Goal: Task Accomplishment & Management: Use online tool/utility

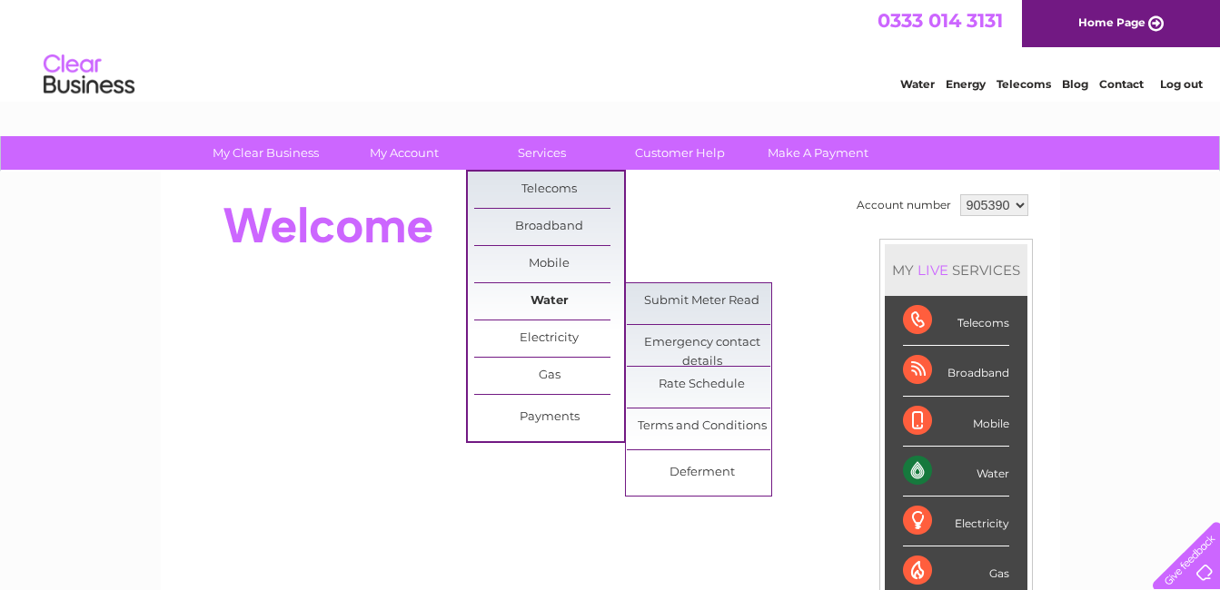
click at [530, 307] on link "Water" at bounding box center [549, 301] width 150 height 36
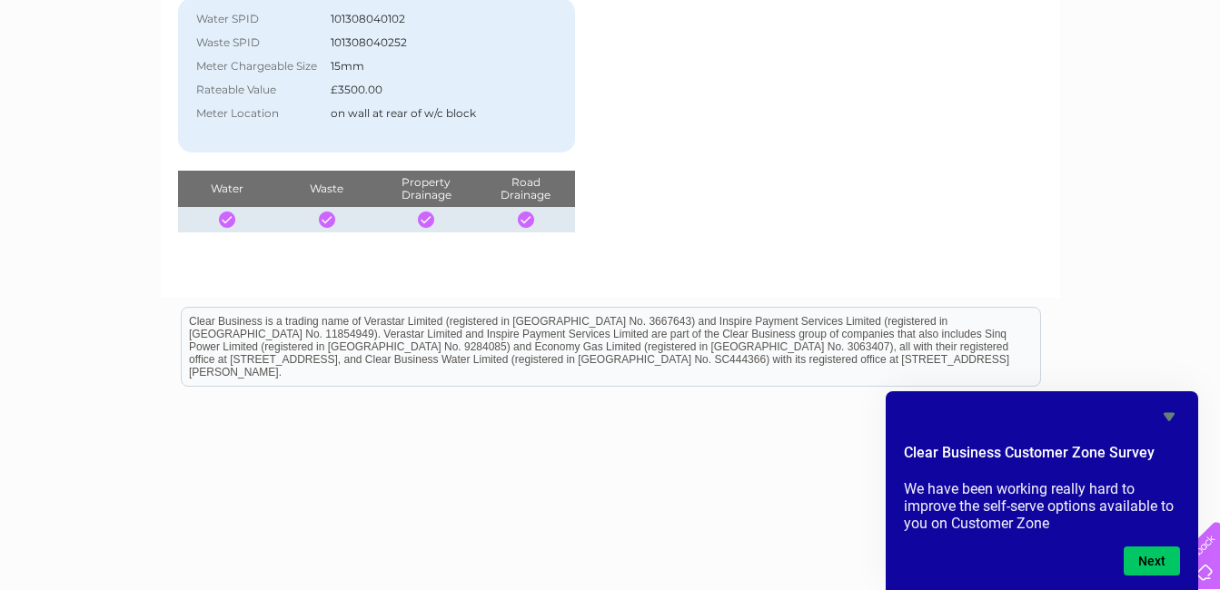
scroll to position [414, 0]
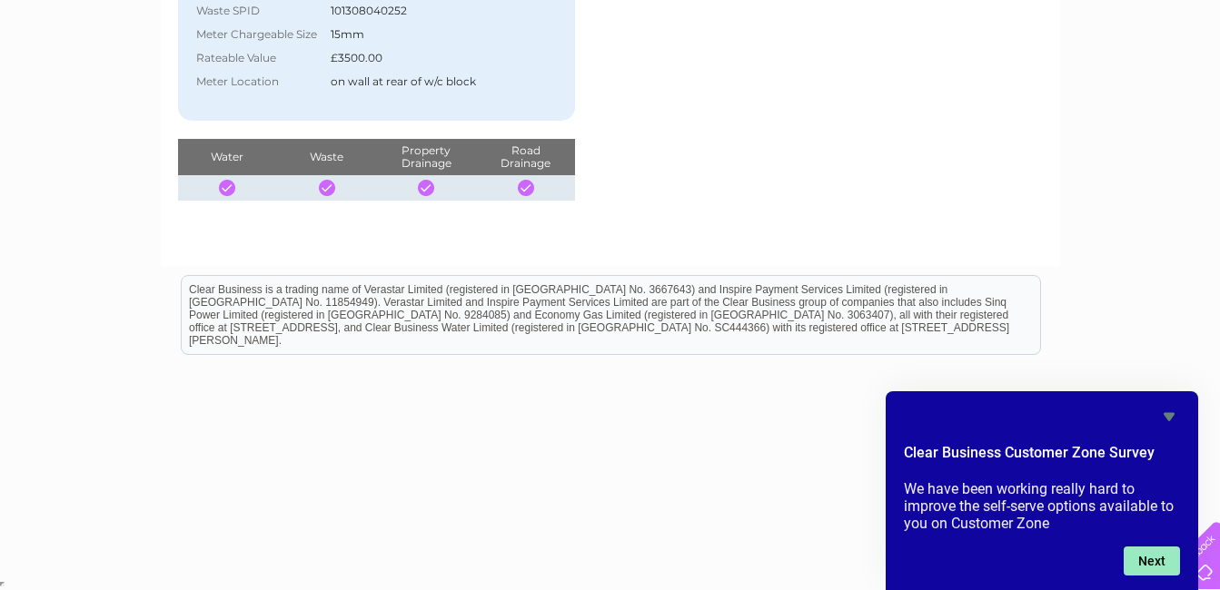
click at [1140, 554] on button "Next" at bounding box center [1151, 561] width 56 height 29
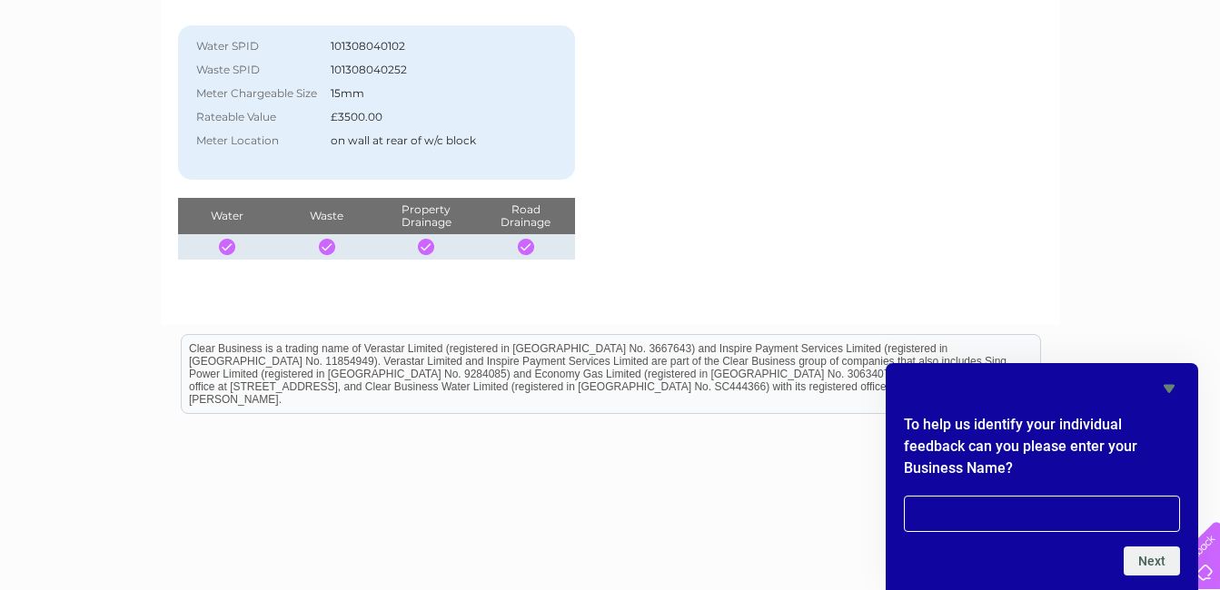
scroll to position [323, 0]
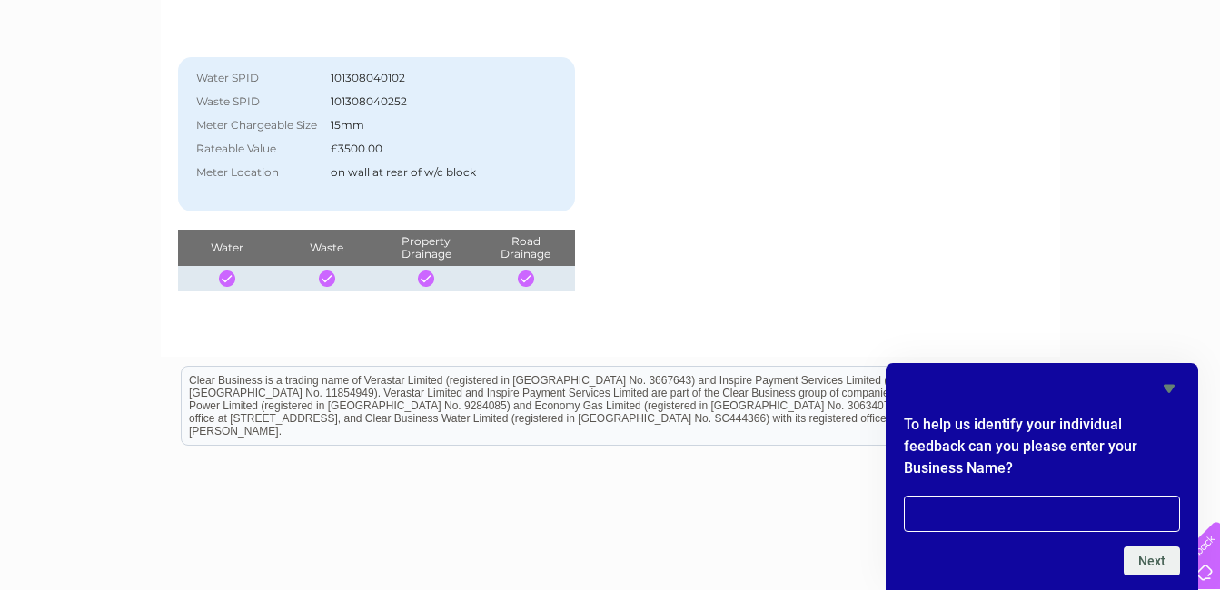
click at [1167, 383] on icon "Hide survey" at bounding box center [1169, 389] width 22 height 22
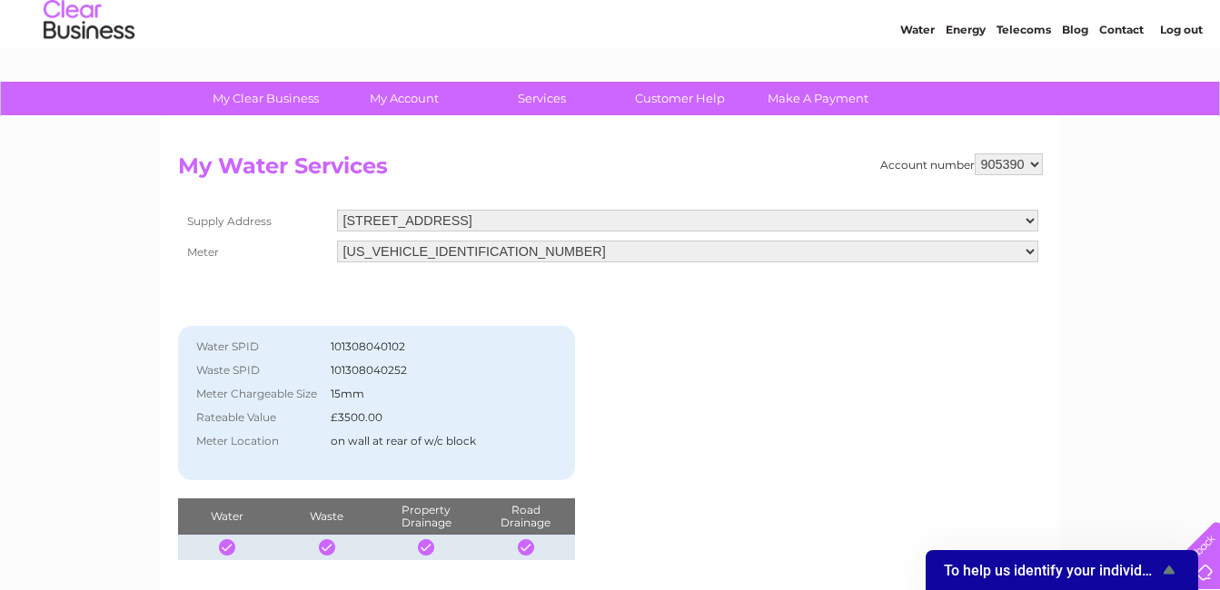
scroll to position [51, 0]
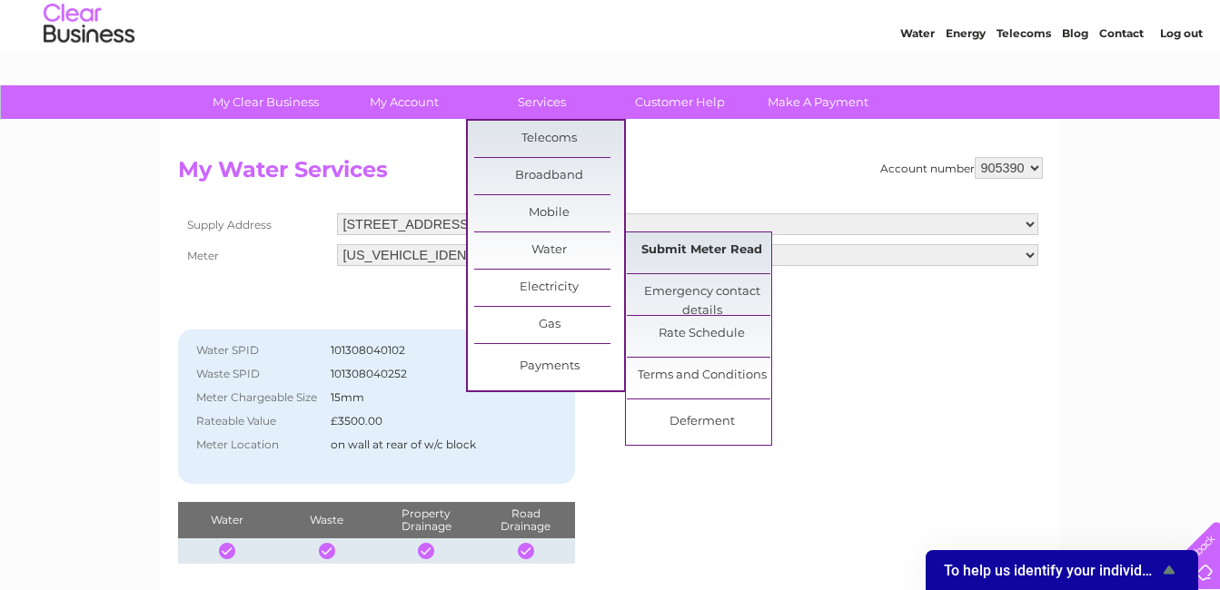
click at [691, 246] on link "Submit Meter Read" at bounding box center [702, 250] width 150 height 36
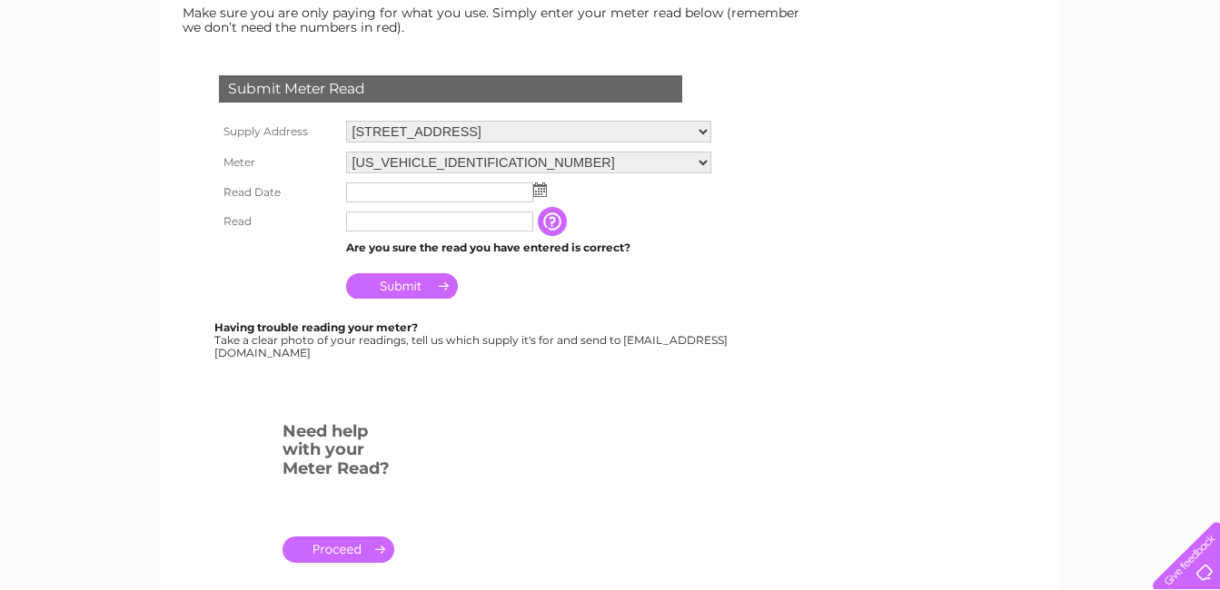
scroll to position [272, 0]
click at [536, 187] on img at bounding box center [540, 189] width 14 height 15
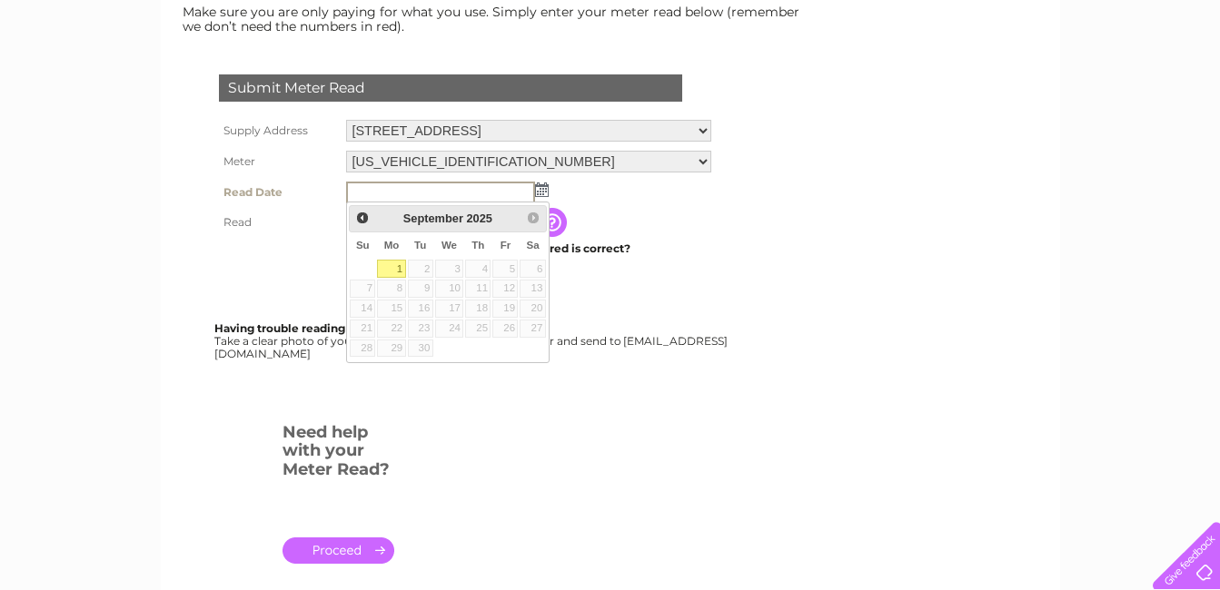
click at [395, 264] on link "1" at bounding box center [391, 269] width 28 height 18
type input "2025/09/01"
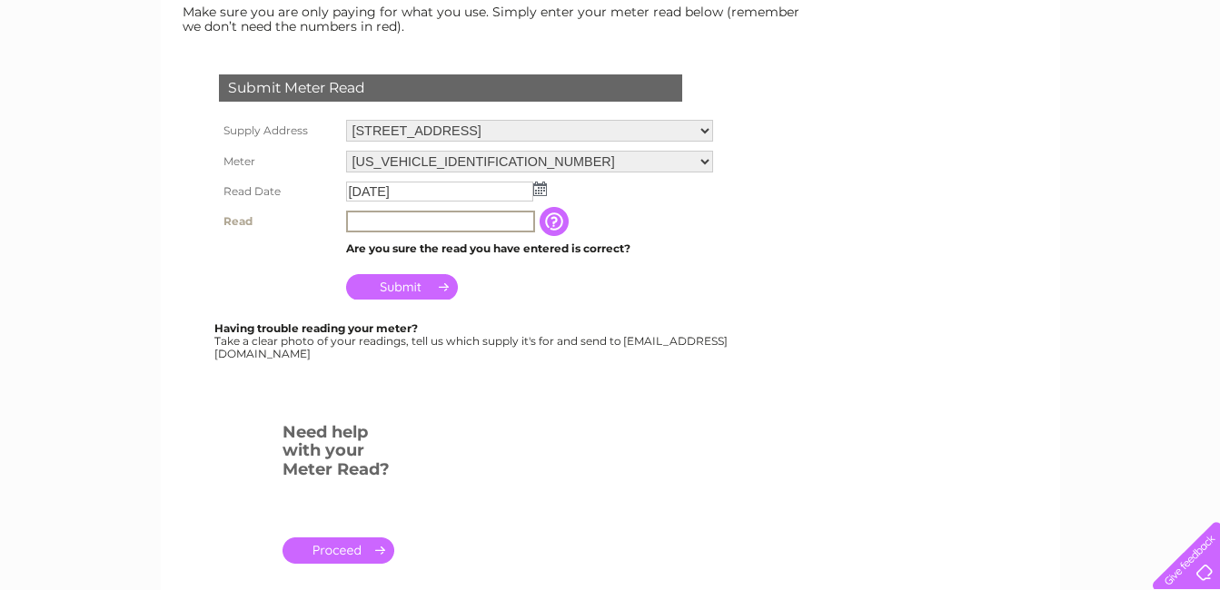
click at [470, 223] on input "text" at bounding box center [440, 222] width 189 height 22
click at [362, 221] on input "00141" at bounding box center [440, 222] width 189 height 22
click at [372, 222] on input "141" at bounding box center [440, 222] width 189 height 22
click at [407, 285] on input "Submit" at bounding box center [402, 286] width 112 height 25
click at [387, 220] on input "14143" at bounding box center [440, 222] width 189 height 22
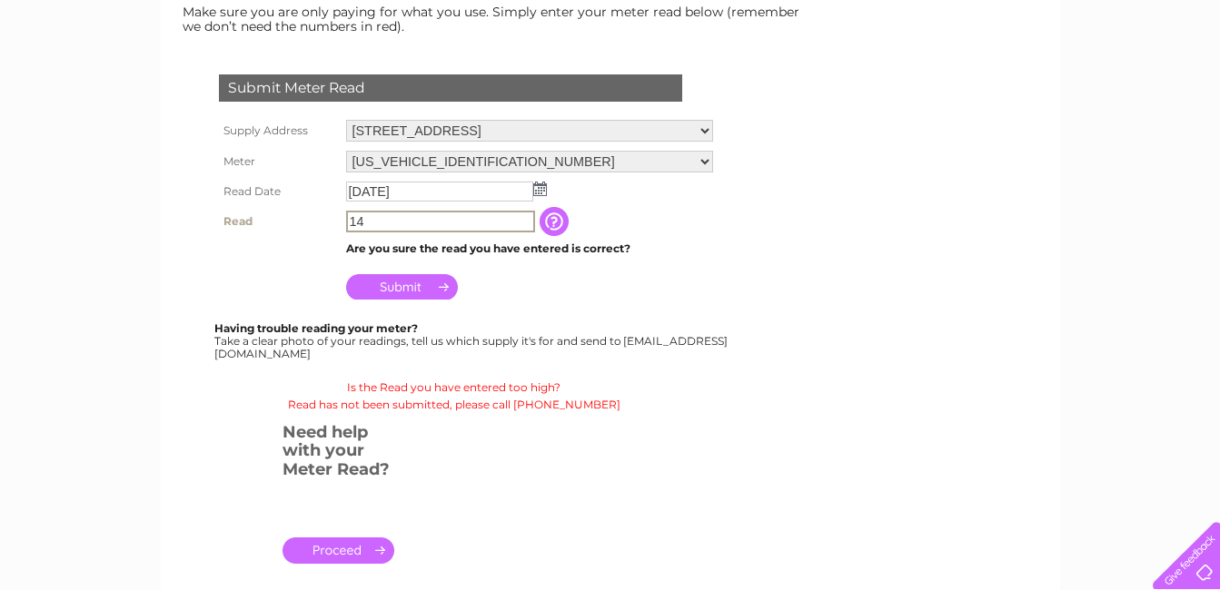
type input "1"
click at [354, 221] on input "00141" at bounding box center [440, 222] width 189 height 22
click at [395, 223] on input "0141" at bounding box center [440, 222] width 189 height 22
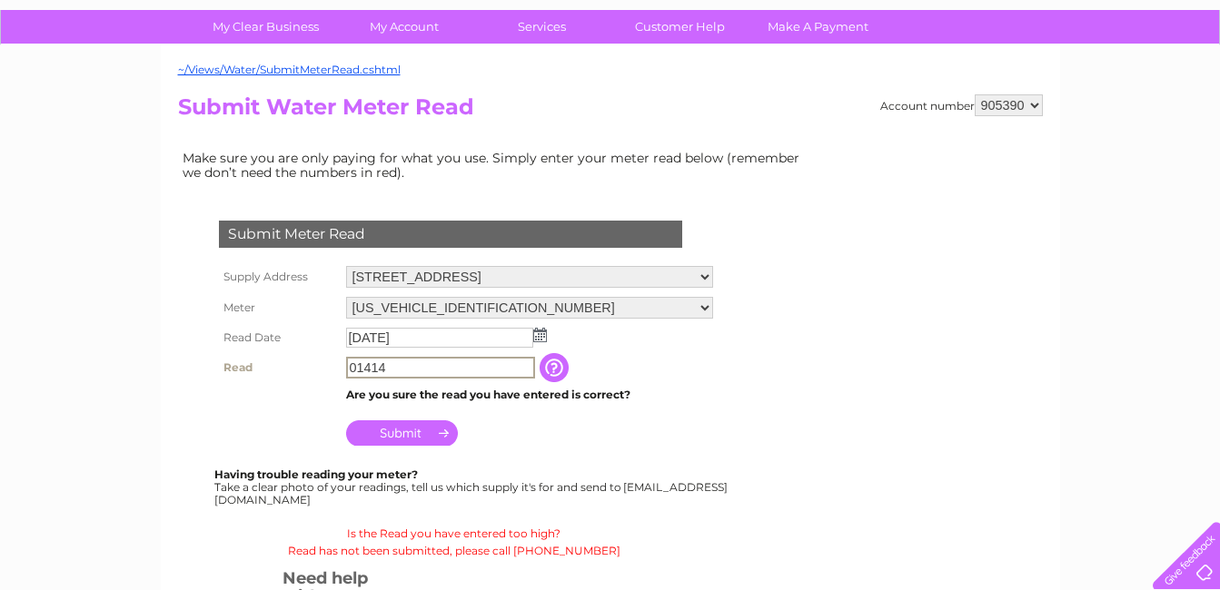
scroll to position [182, 0]
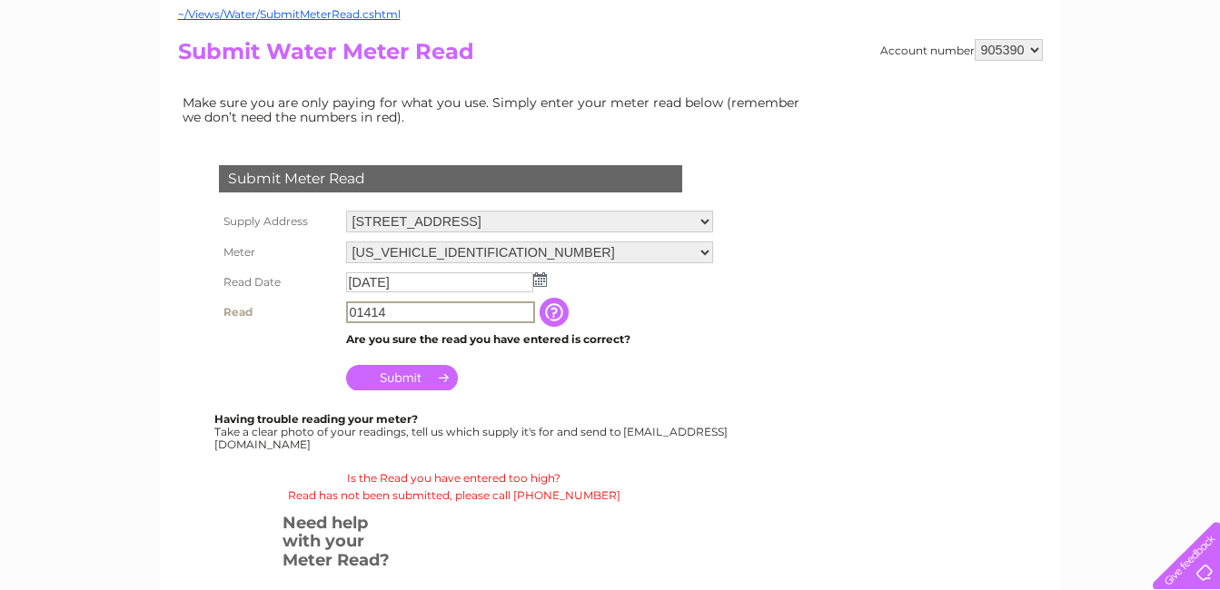
type input "01414"
click at [401, 375] on input "Submit" at bounding box center [402, 377] width 112 height 25
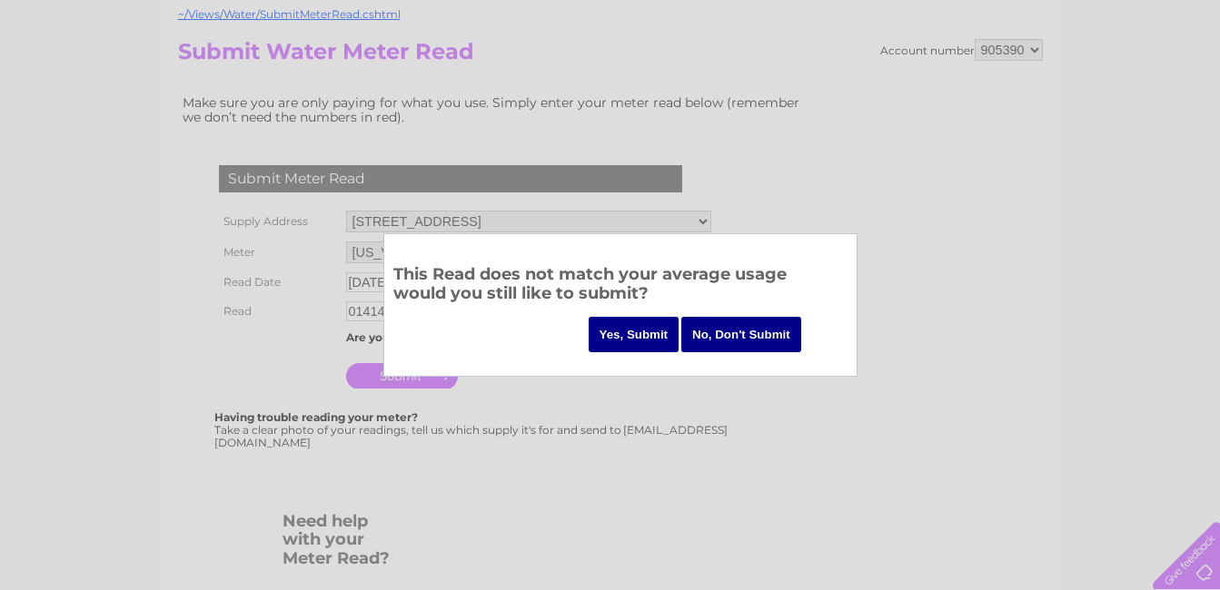
drag, startPoint x: 628, startPoint y: 331, endPoint x: 613, endPoint y: 355, distance: 28.2
click at [628, 332] on input "Yes, Submit" at bounding box center [633, 334] width 91 height 35
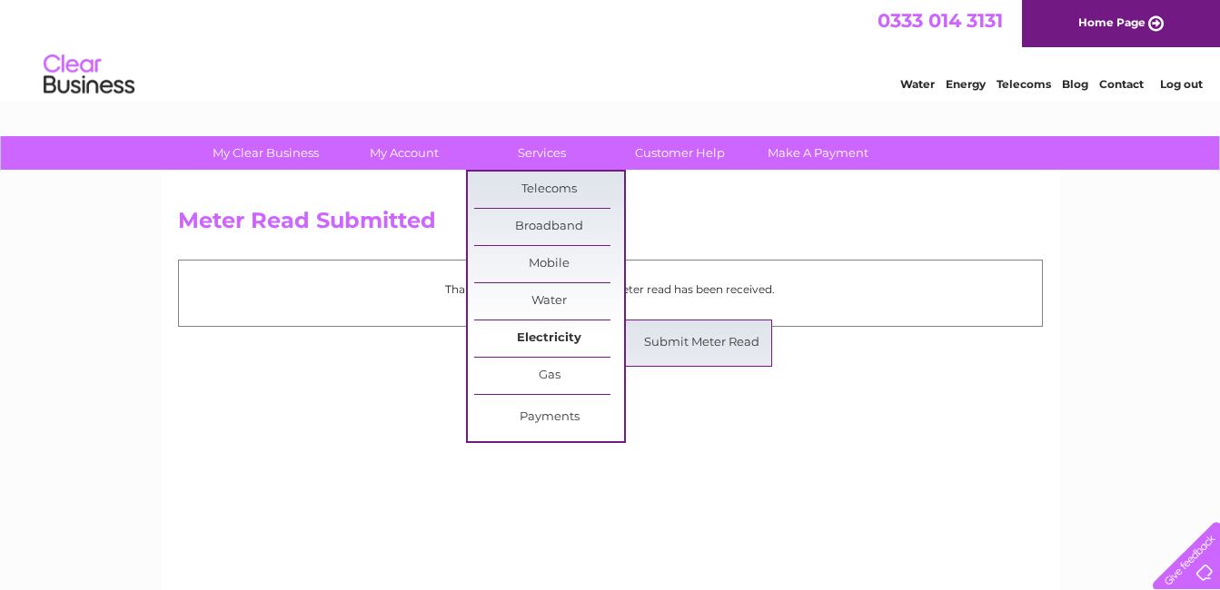
click at [530, 341] on link "Electricity" at bounding box center [549, 339] width 150 height 36
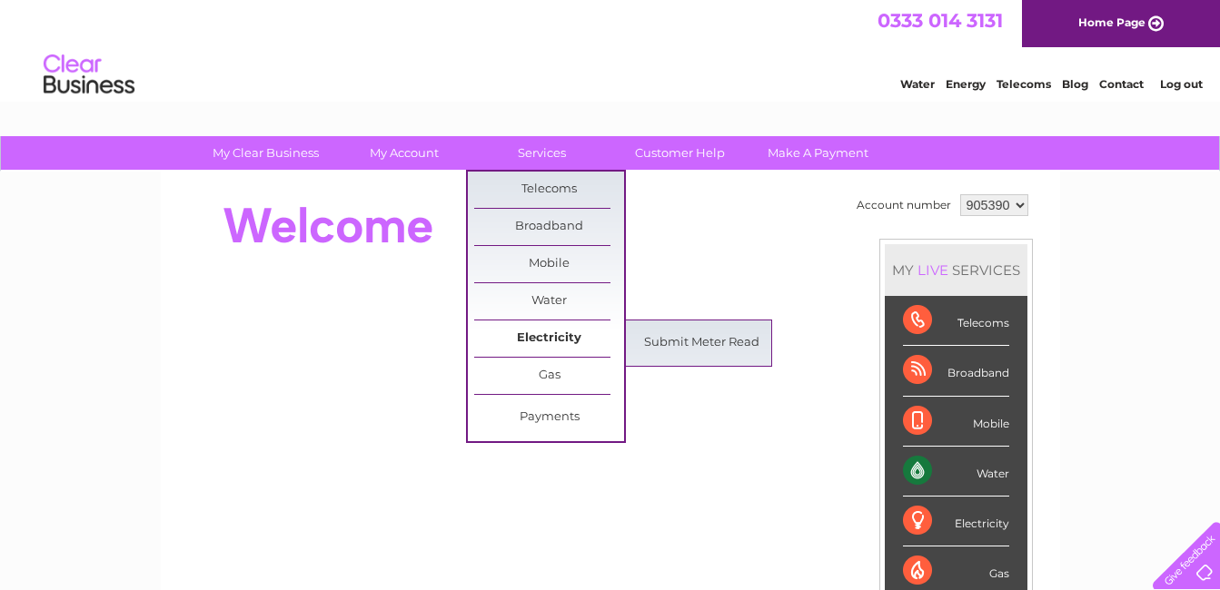
click at [525, 332] on link "Electricity" at bounding box center [549, 339] width 150 height 36
click at [687, 339] on link "Submit Meter Read" at bounding box center [702, 343] width 150 height 36
